Goal: Navigation & Orientation: Find specific page/section

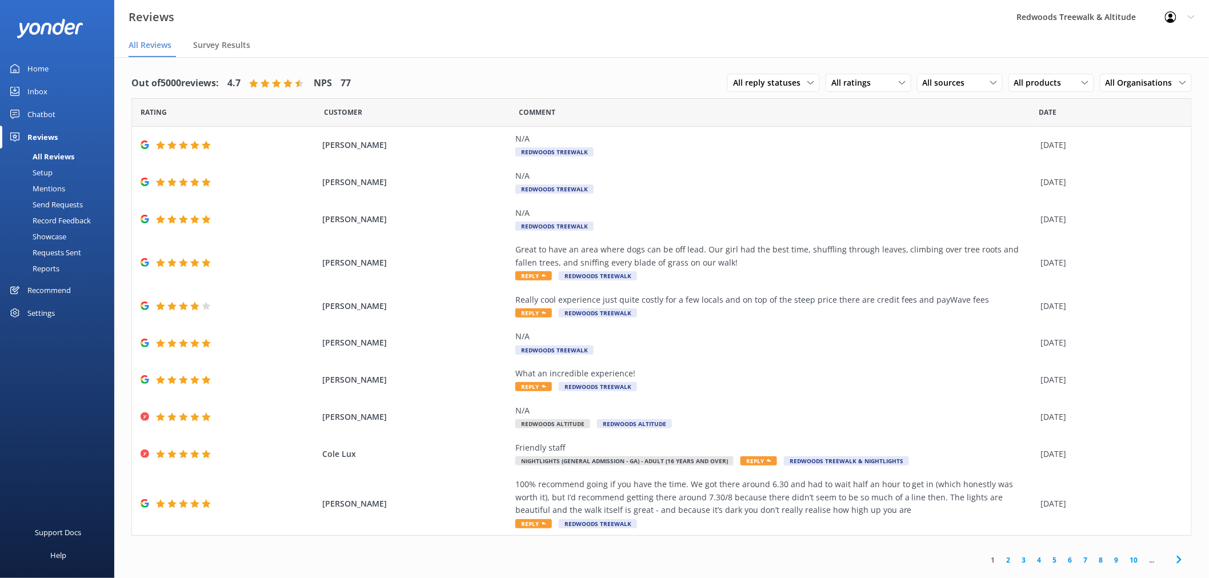
click at [58, 93] on link "Inbox" at bounding box center [57, 91] width 114 height 23
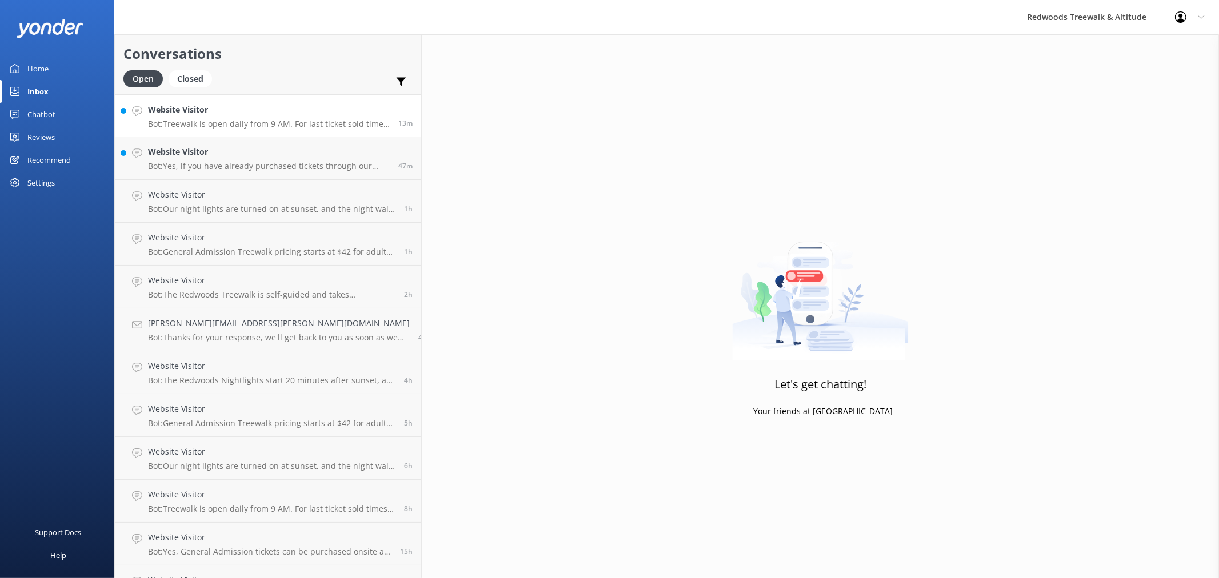
click at [224, 109] on h4 "Website Visitor" at bounding box center [269, 109] width 242 height 13
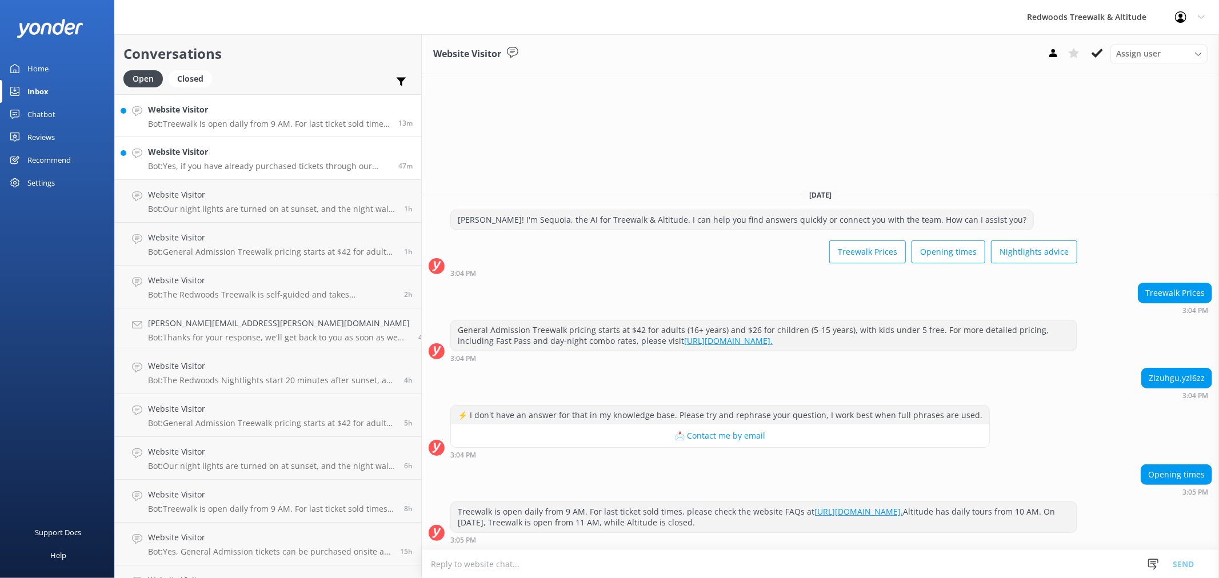
click at [213, 164] on p "Bot: Yes, if you have already purchased tickets through our website and would l…" at bounding box center [269, 166] width 242 height 10
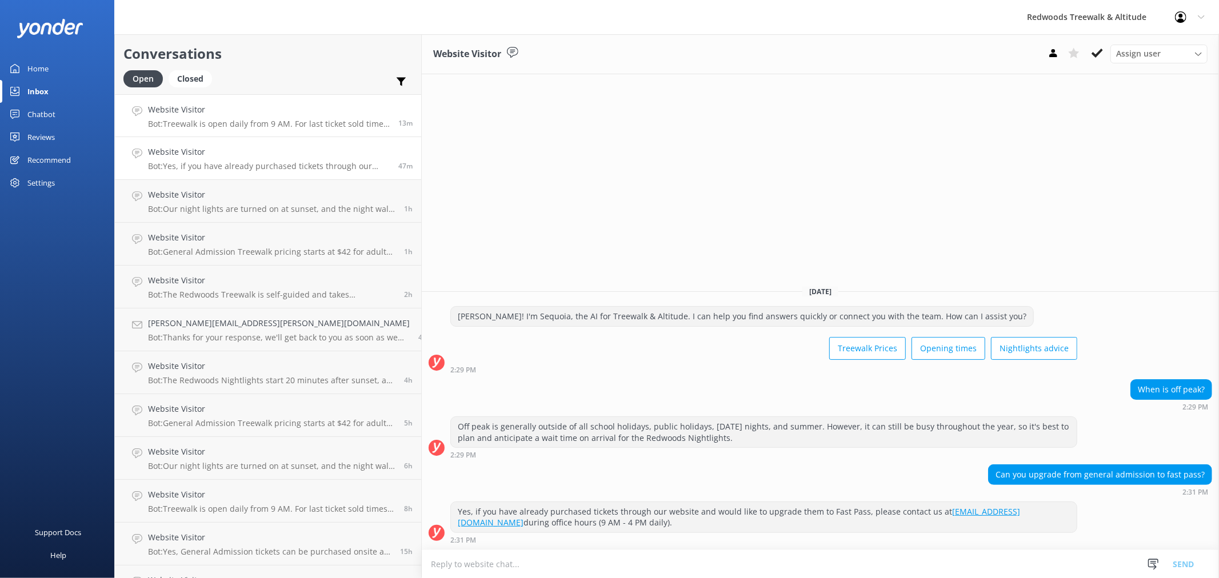
click at [227, 133] on link "Website Visitor Bot: Treewalk is open daily from 9 AM. For last ticket sold tim…" at bounding box center [268, 115] width 306 height 43
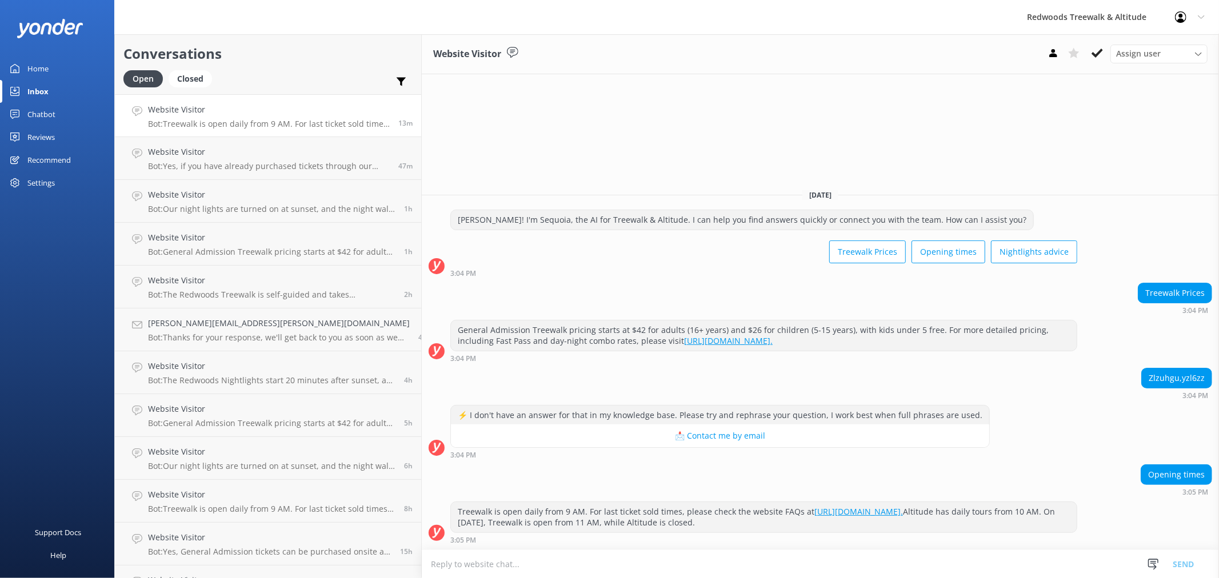
click at [65, 84] on link "Inbox" at bounding box center [57, 91] width 114 height 23
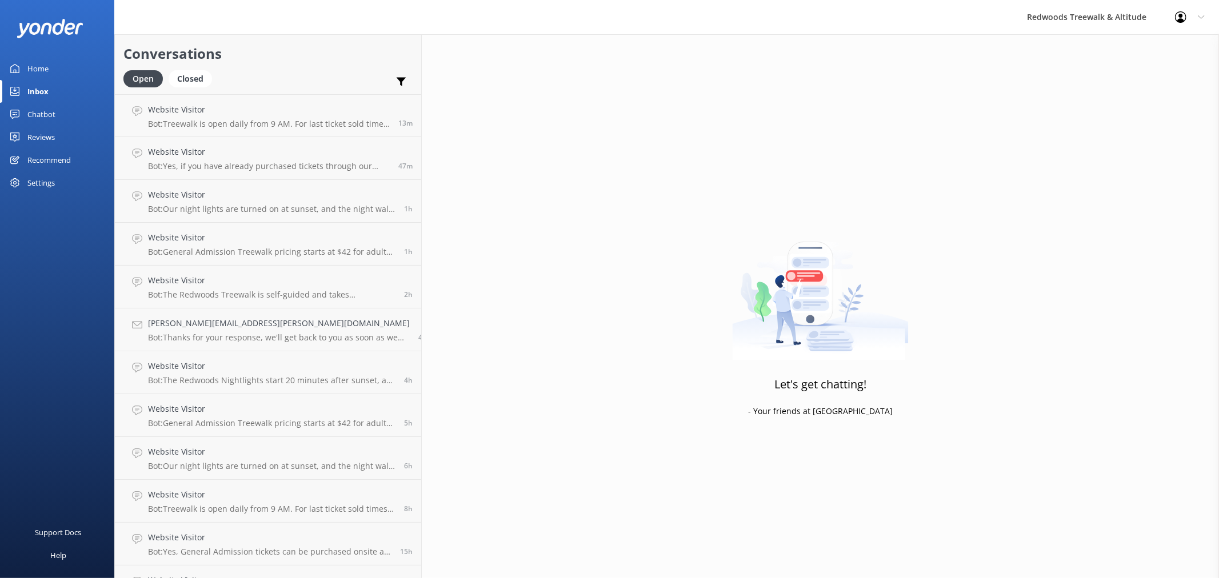
click at [66, 60] on link "Home" at bounding box center [57, 68] width 114 height 23
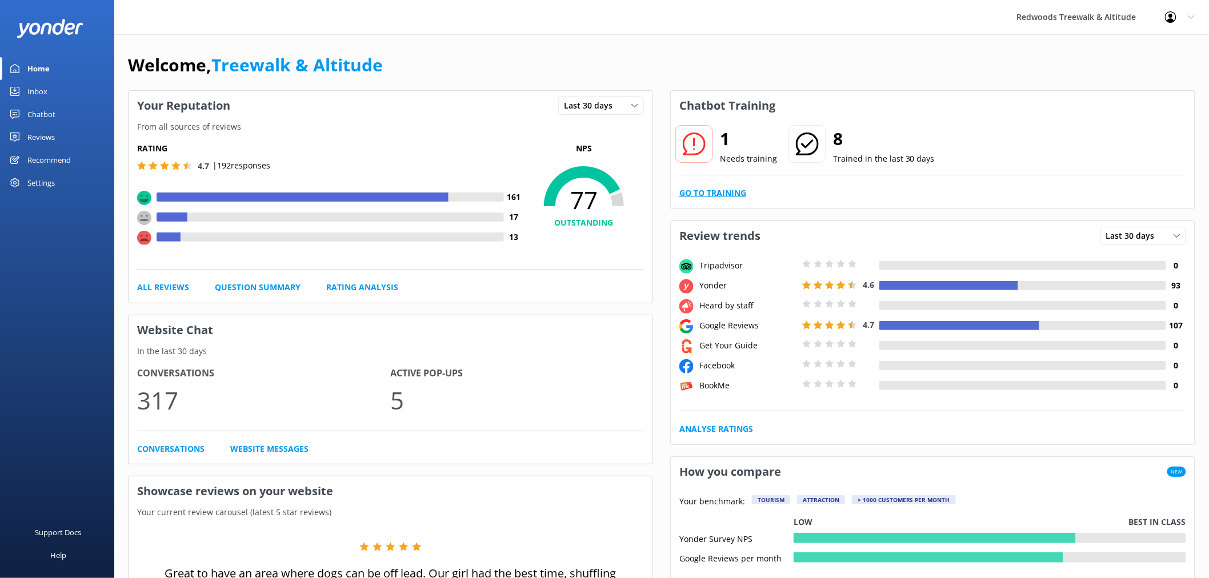
click at [727, 189] on link "Go to Training" at bounding box center [712, 193] width 67 height 13
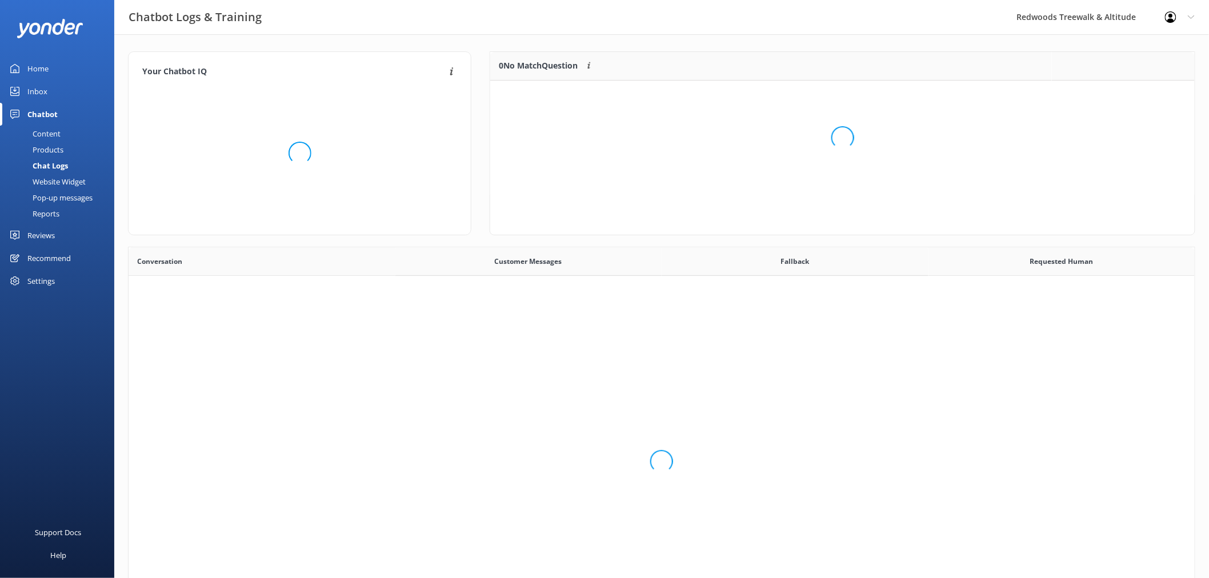
scroll to position [48, 694]
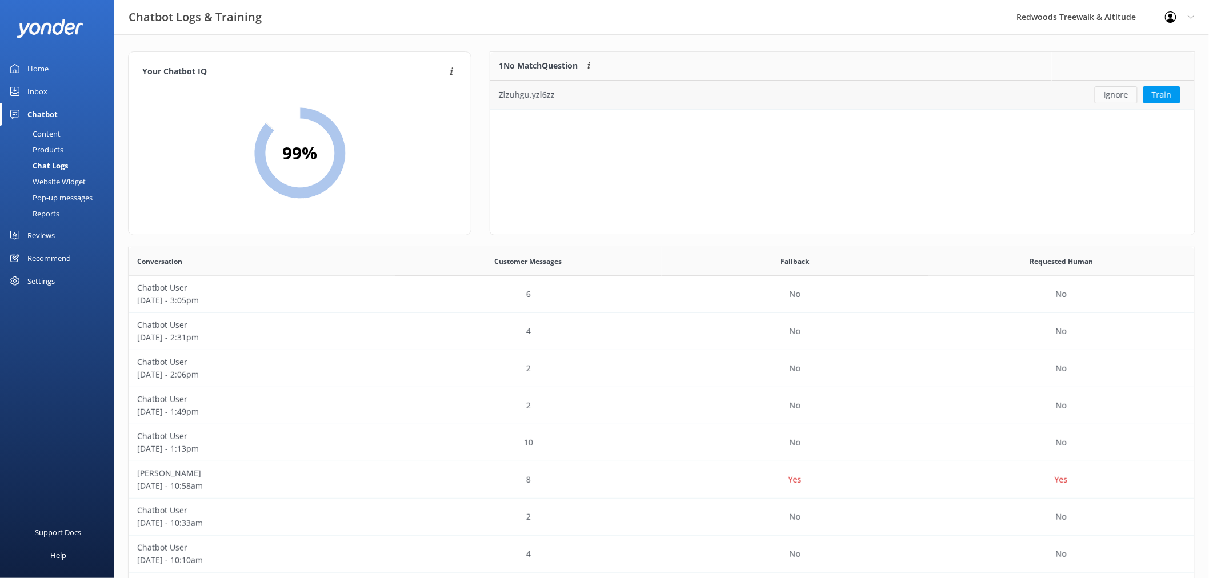
click at [1112, 96] on button "Ignore" at bounding box center [1116, 94] width 43 height 17
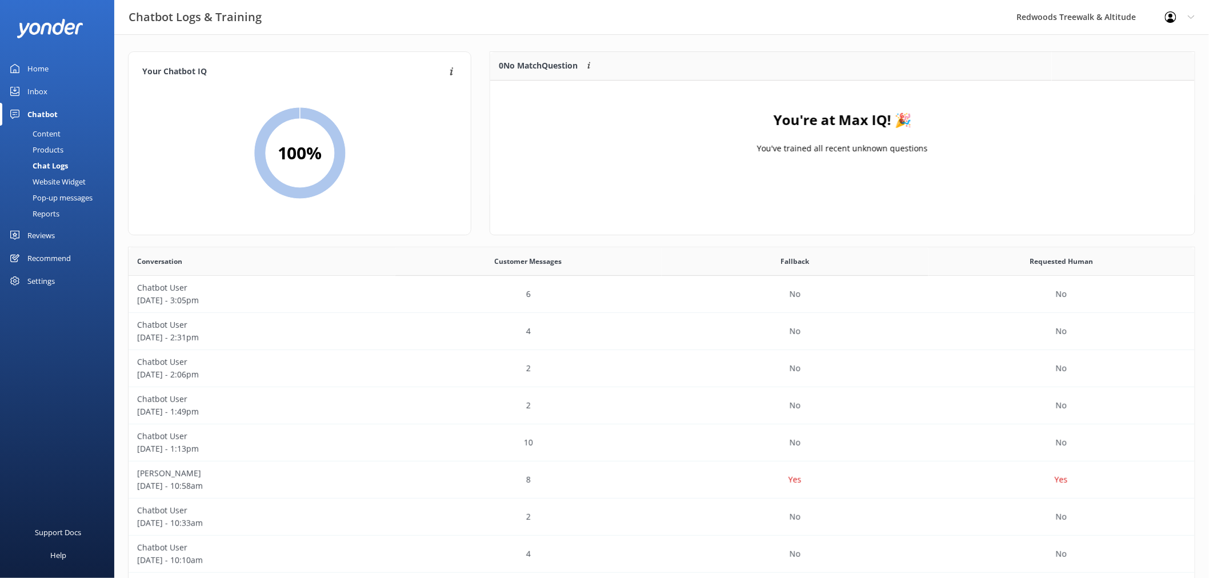
click at [19, 72] on link "Home" at bounding box center [57, 68] width 114 height 23
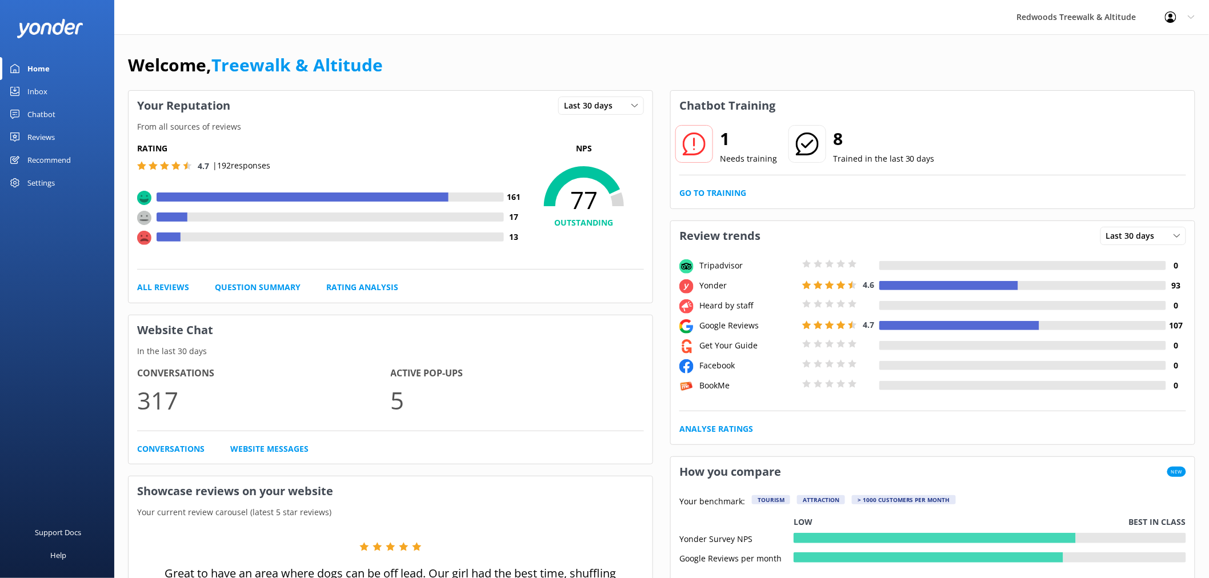
click at [46, 62] on div "Home" at bounding box center [38, 68] width 22 height 23
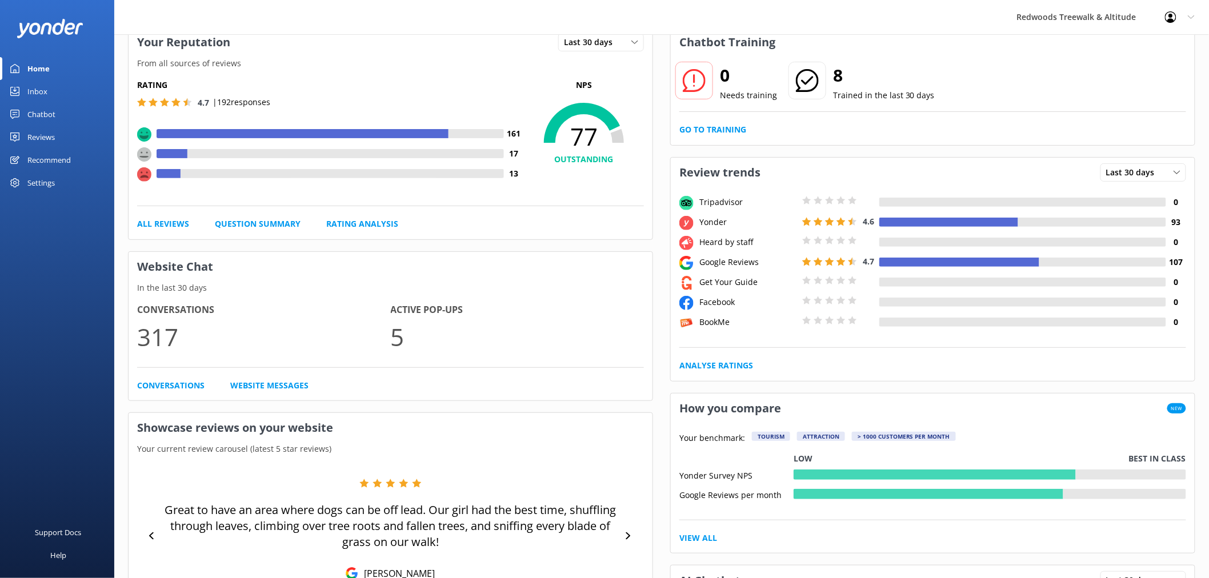
click at [42, 132] on div "Reviews" at bounding box center [40, 137] width 27 height 23
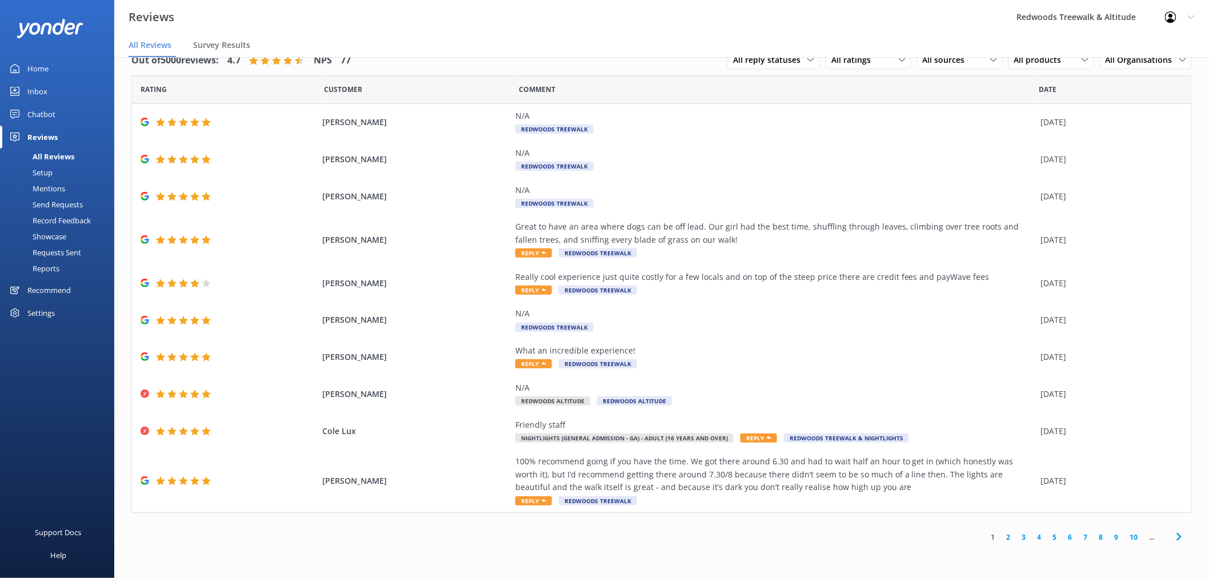
click at [58, 98] on link "Inbox" at bounding box center [57, 91] width 114 height 23
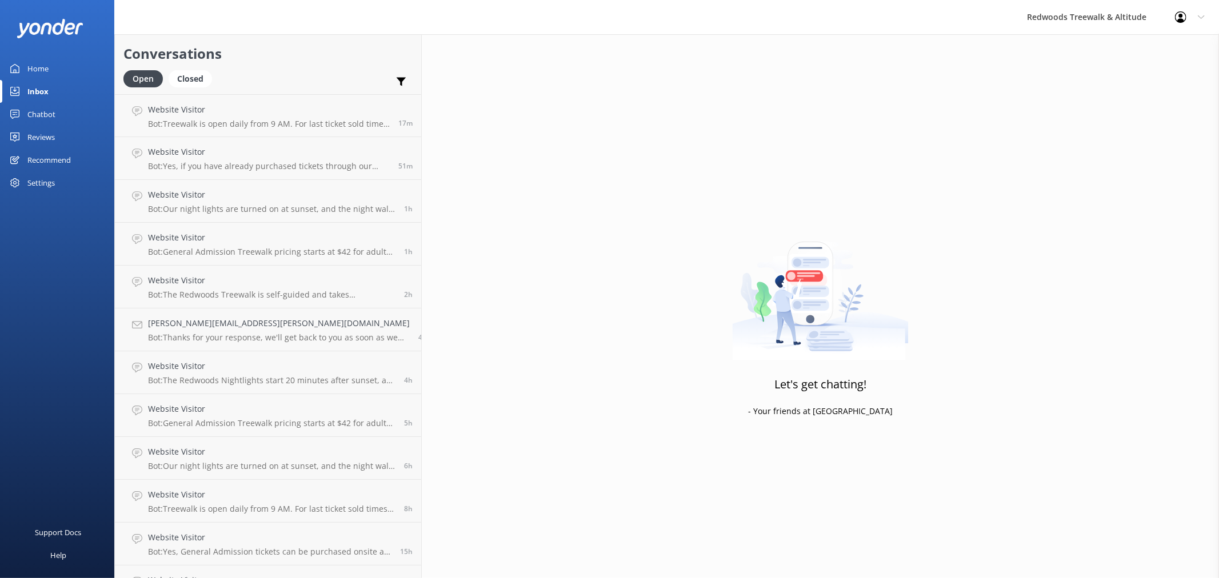
click at [82, 70] on link "Home" at bounding box center [57, 68] width 114 height 23
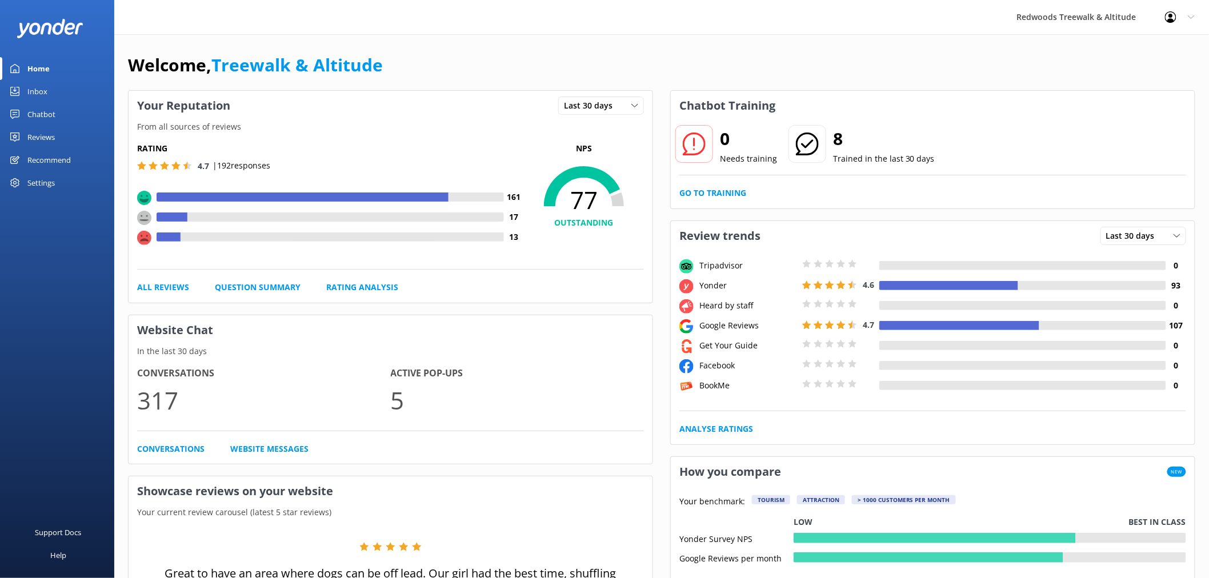
click at [59, 137] on link "Reviews" at bounding box center [57, 137] width 114 height 23
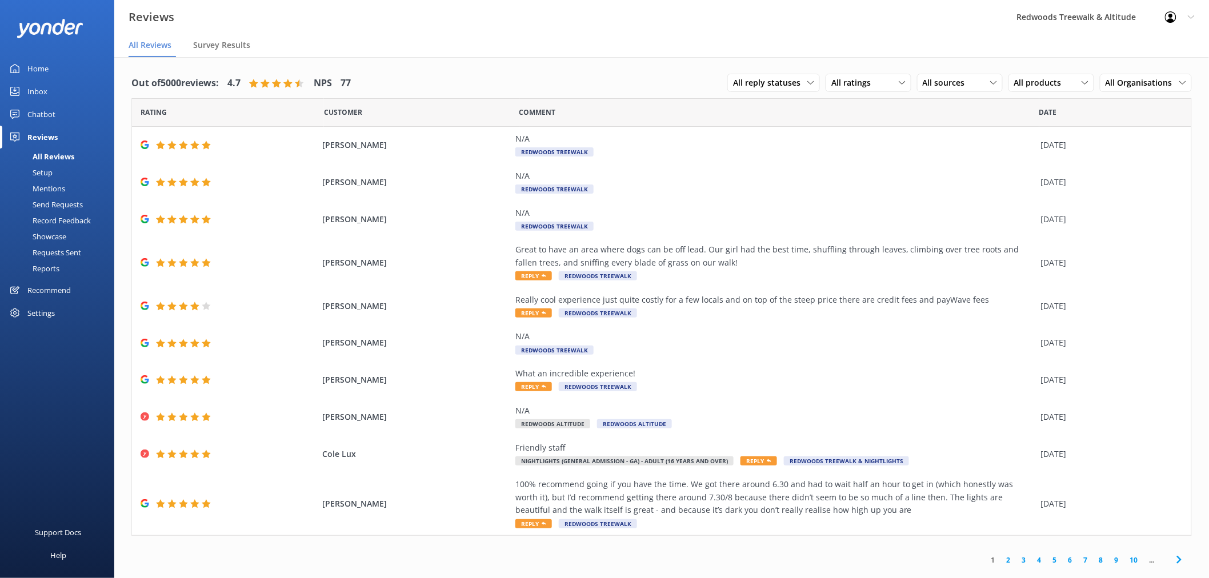
click at [42, 69] on div "Home" at bounding box center [37, 68] width 21 height 23
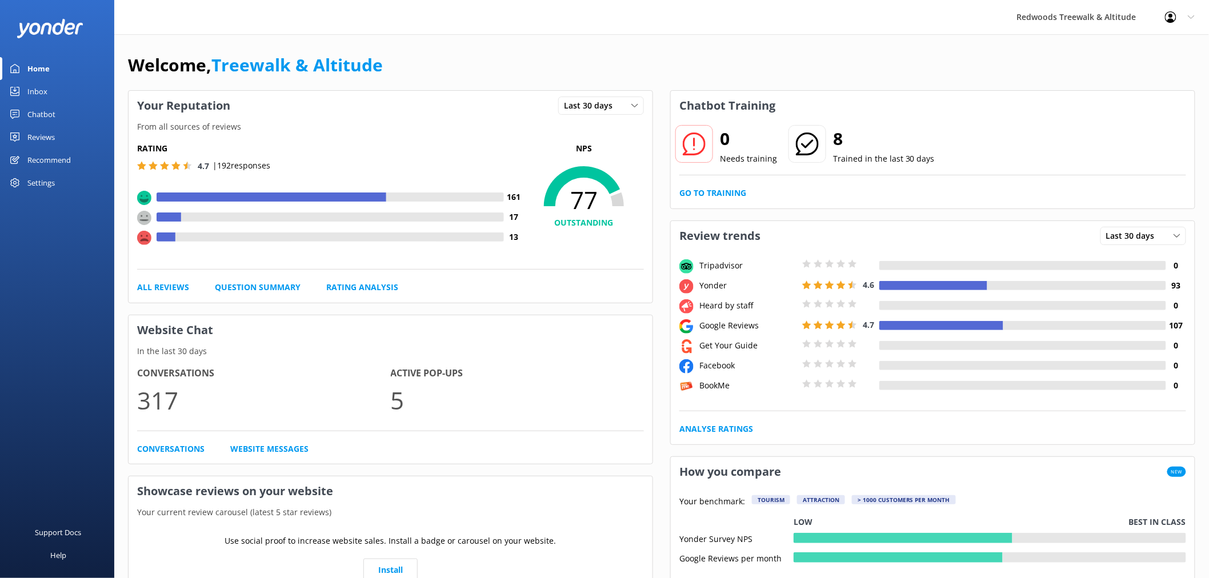
click at [43, 95] on div "Inbox" at bounding box center [37, 91] width 20 height 23
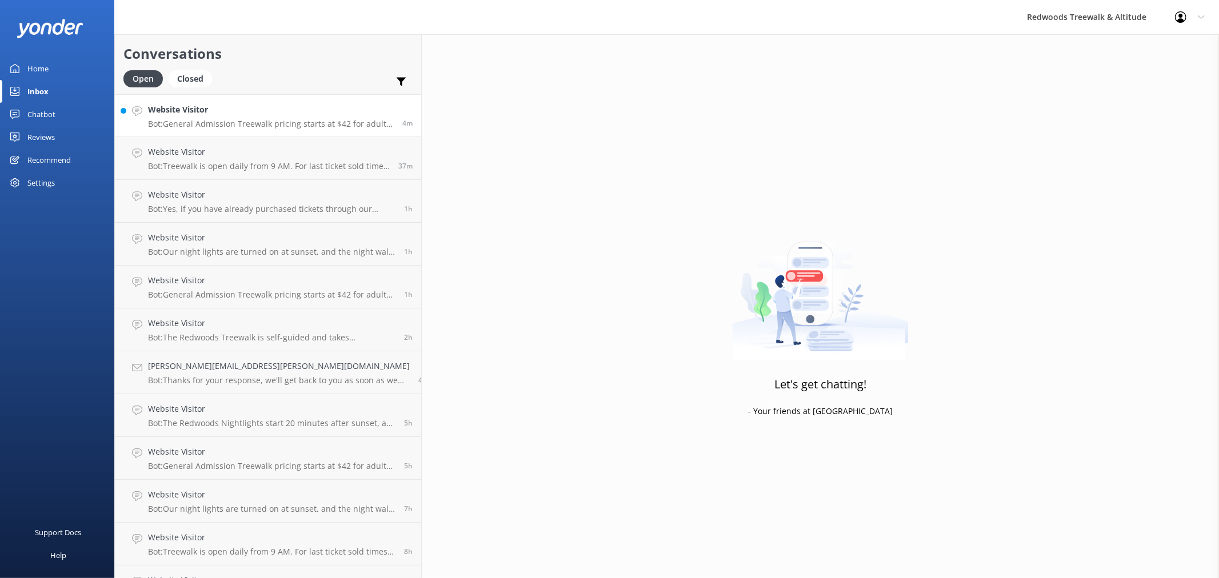
click at [191, 117] on div "Website Visitor Bot: General Admission Treewalk pricing starts at $42 for adult…" at bounding box center [271, 115] width 246 height 25
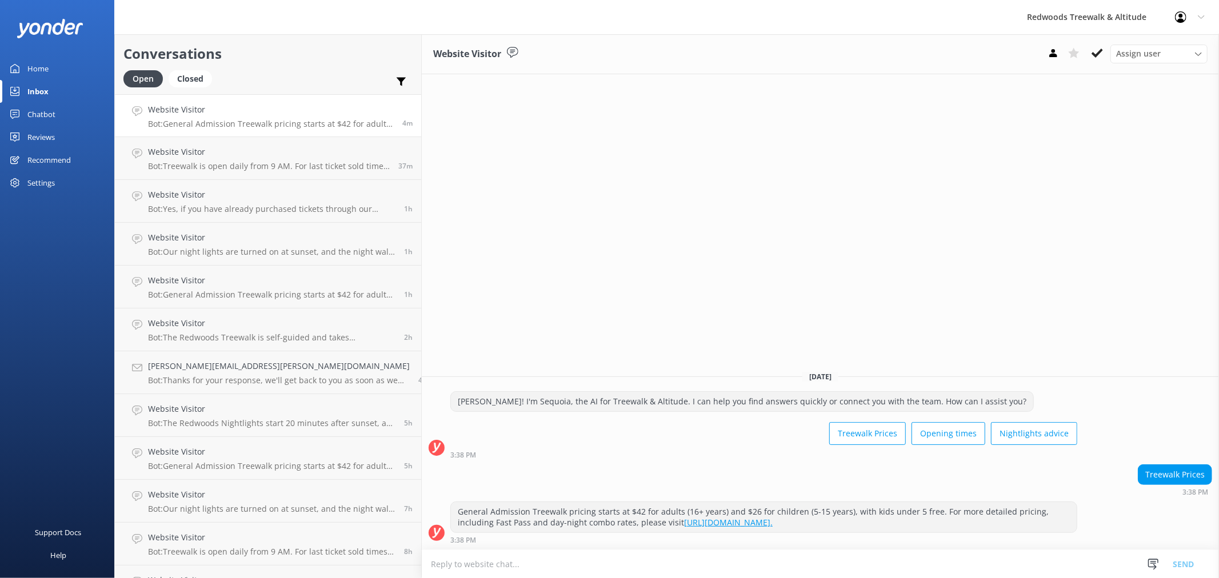
click at [61, 69] on link "Home" at bounding box center [57, 68] width 114 height 23
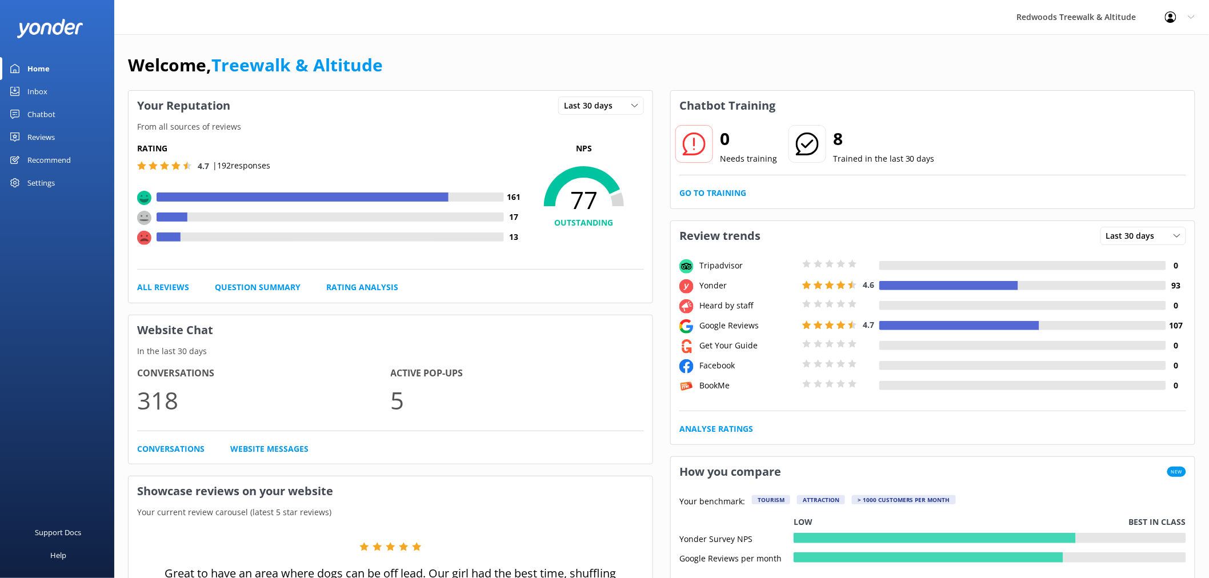
click at [84, 139] on link "Reviews" at bounding box center [57, 137] width 114 height 23
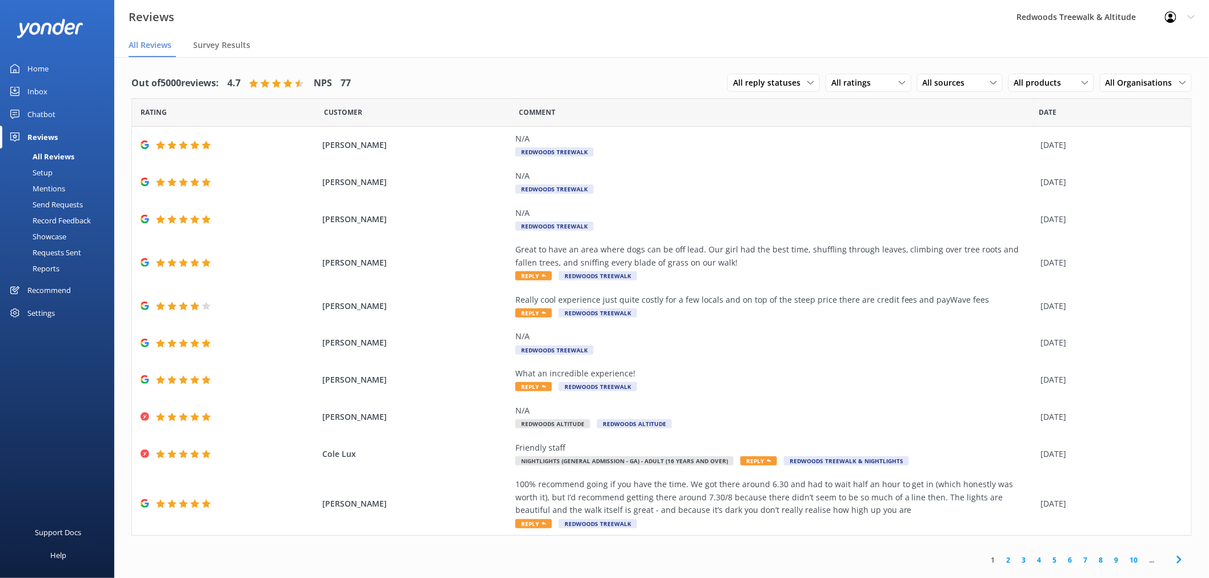
click at [71, 91] on link "Inbox" at bounding box center [57, 91] width 114 height 23
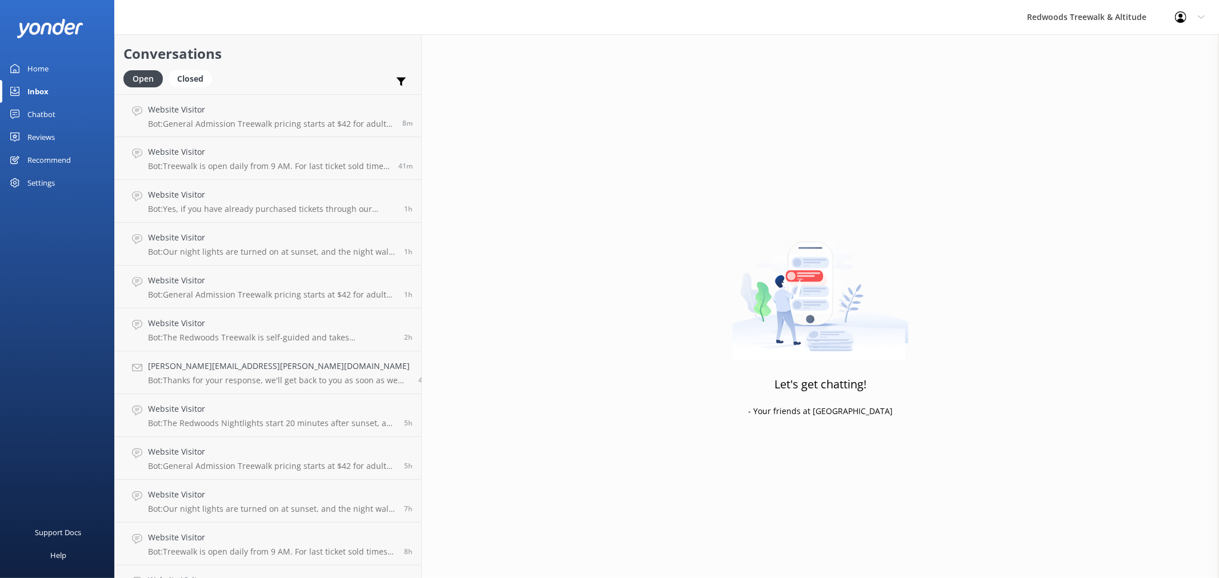
drag, startPoint x: 65, startPoint y: 73, endPoint x: 75, endPoint y: 25, distance: 49.0
click at [65, 73] on link "Home" at bounding box center [57, 68] width 114 height 23
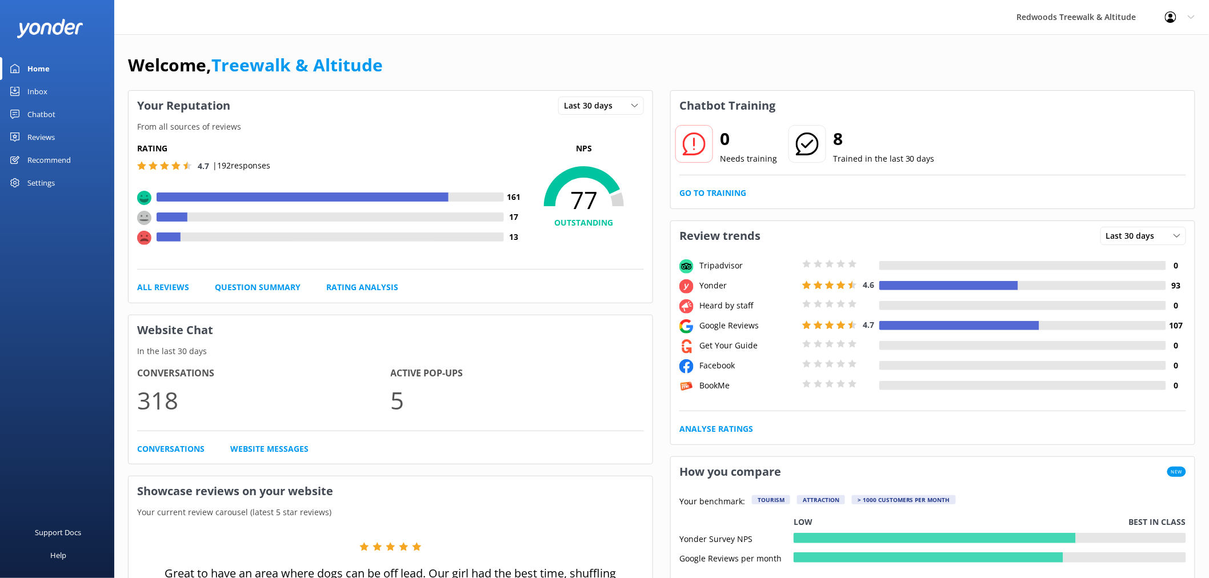
click at [82, 135] on link "Reviews" at bounding box center [57, 137] width 114 height 23
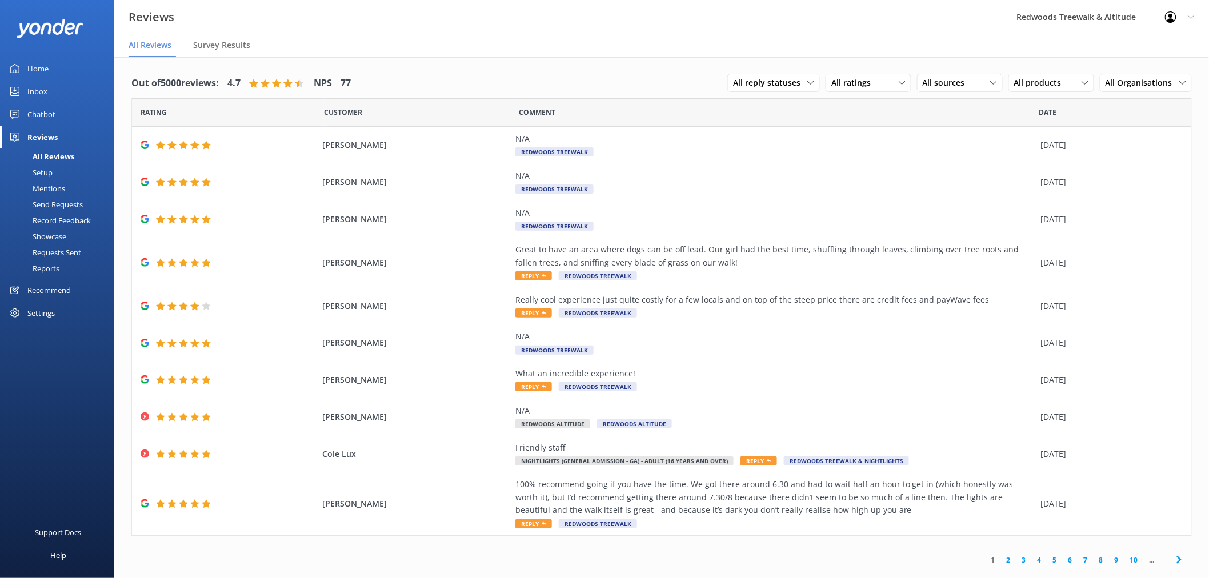
click at [85, 93] on link "Inbox" at bounding box center [57, 91] width 114 height 23
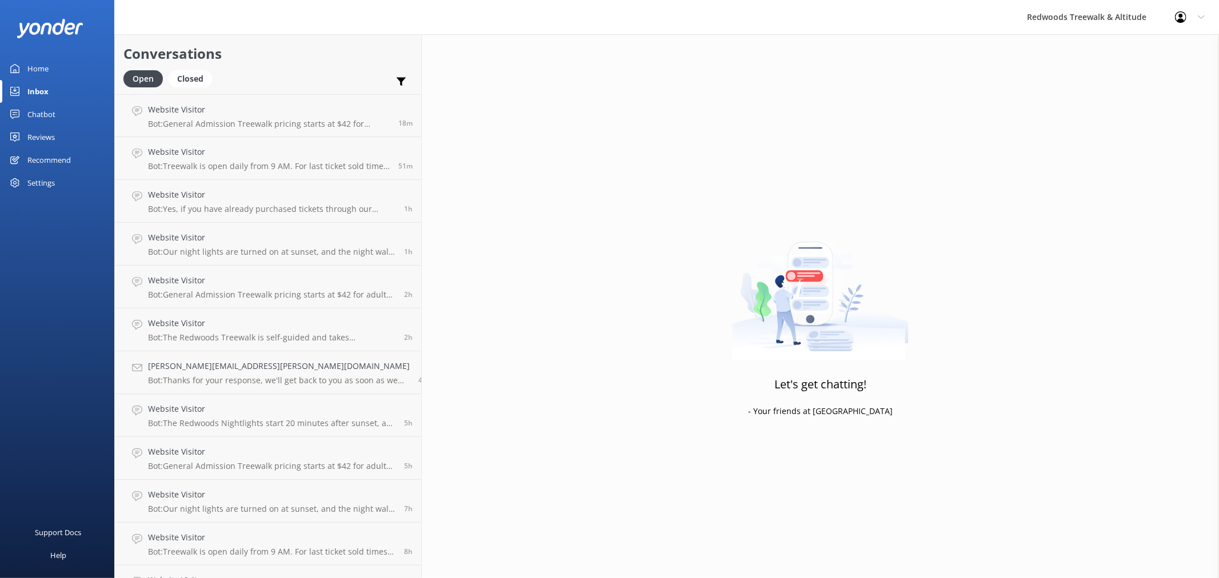
click at [84, 70] on link "Home" at bounding box center [57, 68] width 114 height 23
